Goal: Task Accomplishment & Management: Manage account settings

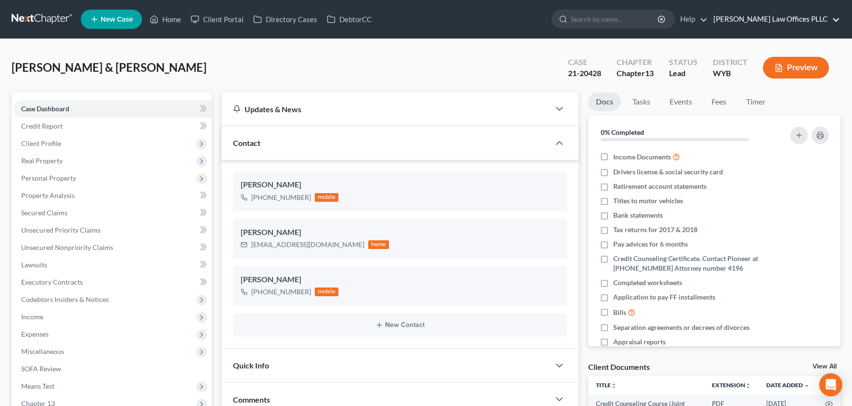
click at [799, 18] on link "[PERSON_NAME] Law Offices PLLC" at bounding box center [774, 19] width 131 height 17
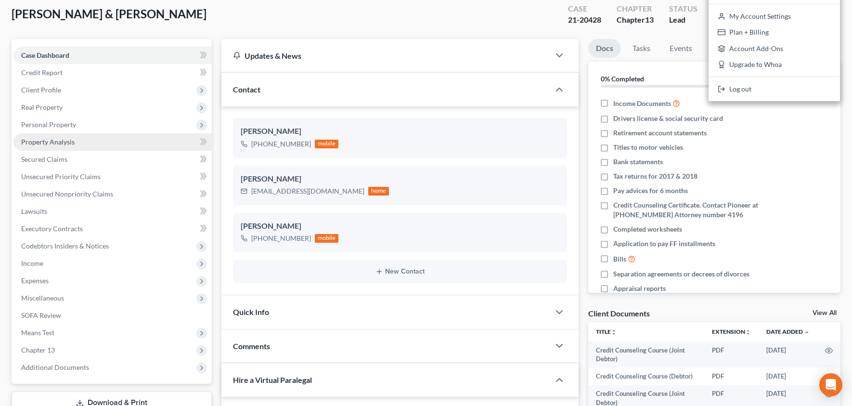
scroll to position [123, 0]
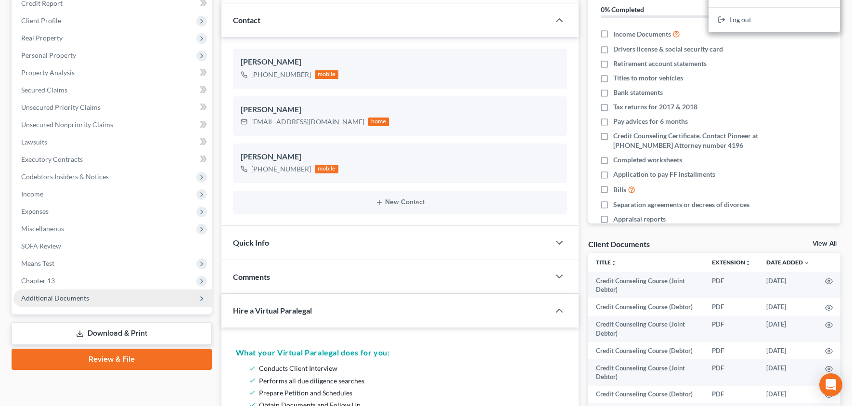
click at [79, 294] on span "Additional Documents" at bounding box center [55, 298] width 68 height 8
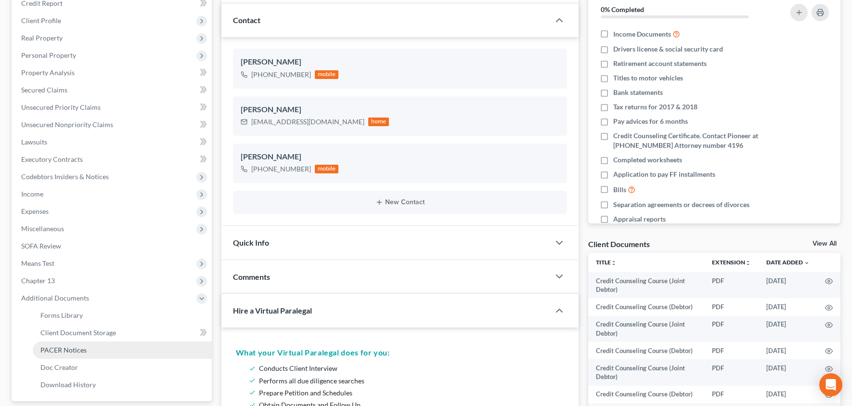
click at [80, 346] on span "PACER Notices" at bounding box center [63, 350] width 46 height 8
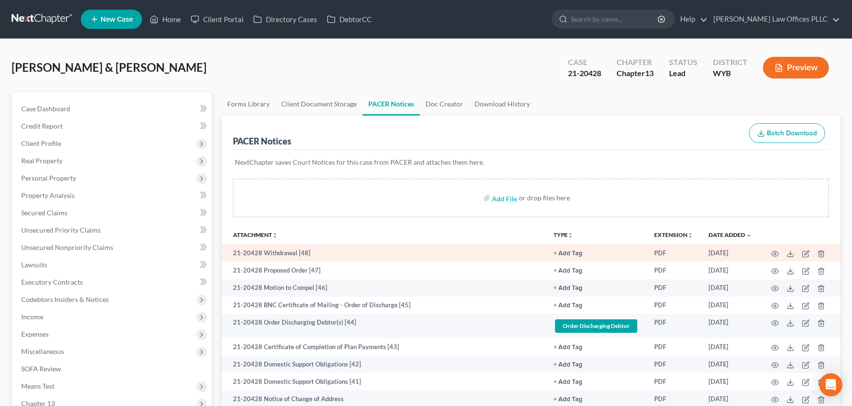
click at [569, 253] on button "+ Add Tag" at bounding box center [568, 253] width 29 height 6
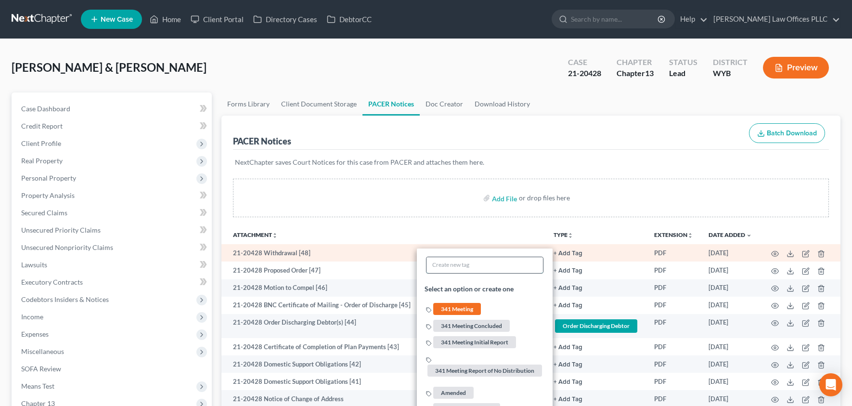
click at [493, 272] on input "text" at bounding box center [485, 265] width 117 height 16
type input "Order Granting Discharge"
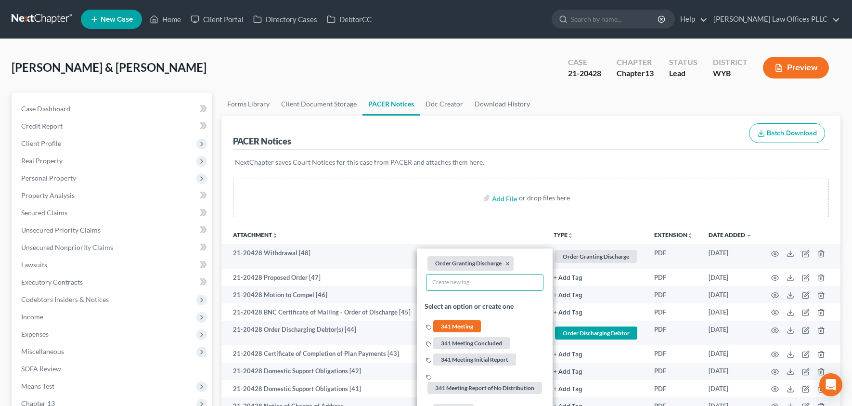
click at [601, 225] on th "TYPE unfold_more NONE 341 Meeting 341 Meeting Concluded 341 Meeting Initial Rep…" at bounding box center [596, 234] width 101 height 19
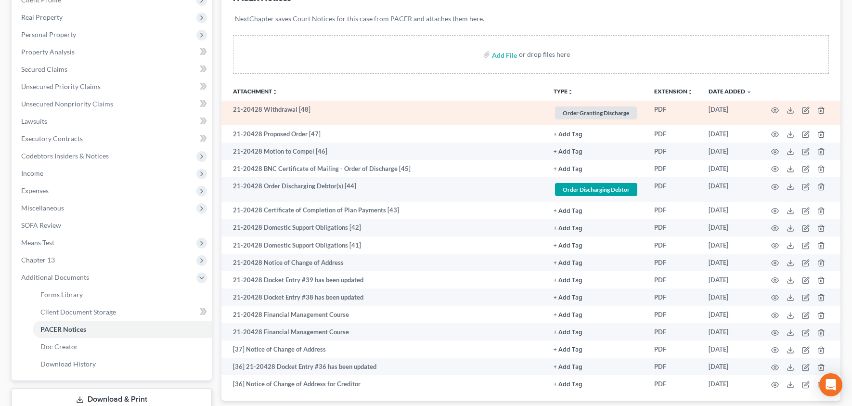
scroll to position [152, 0]
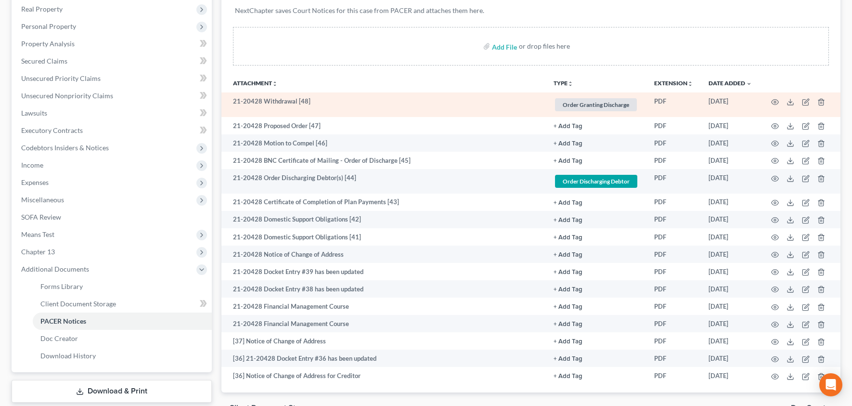
click at [584, 108] on span "Order Granting Discharge" at bounding box center [596, 104] width 82 height 13
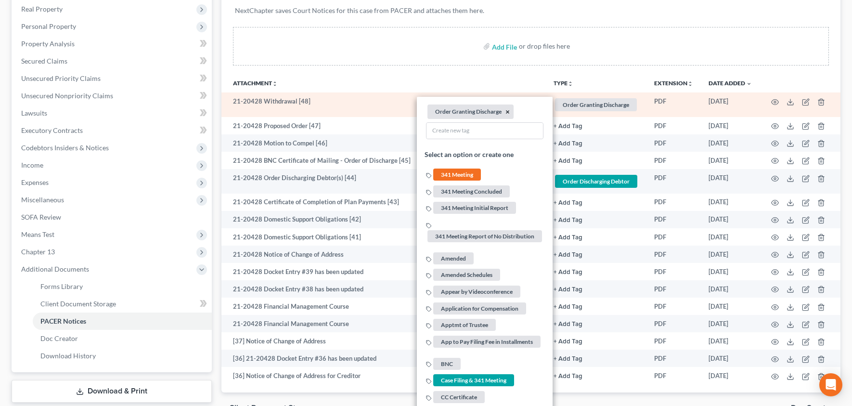
click at [509, 112] on button "×" at bounding box center [508, 112] width 4 height 9
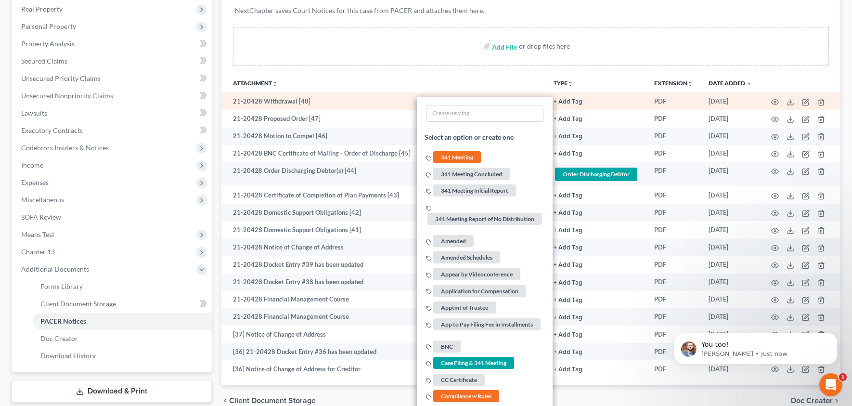
scroll to position [0, 0]
